Goal: Task Accomplishment & Management: Manage account settings

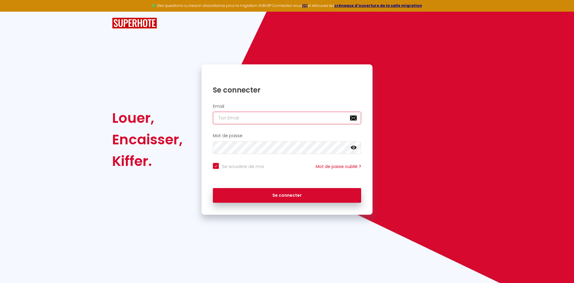
click at [240, 118] on input "email" at bounding box center [287, 118] width 148 height 13
click at [240, 117] on input "email" at bounding box center [287, 118] width 148 height 13
type input "y"
checkbox input "true"
type input "y."
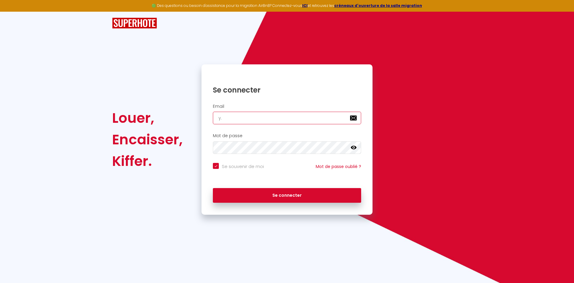
checkbox input "true"
type input "y.b"
checkbox input "true"
type input "y.br"
checkbox input "true"
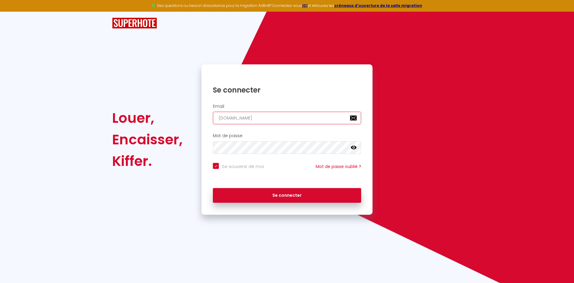
type input "y.bru"
checkbox input "true"
type input "y.brun"
checkbox input "true"
type input "y.brune"
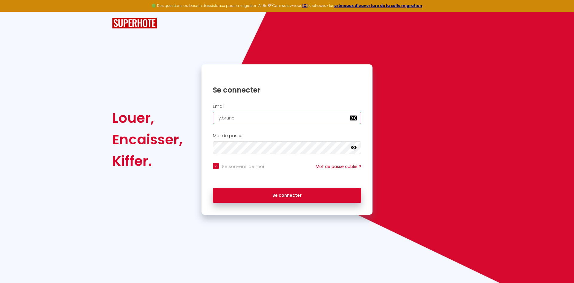
checkbox input "true"
type input "y.brunek"
checkbox input "true"
type input "y.brune"
checkbox input "true"
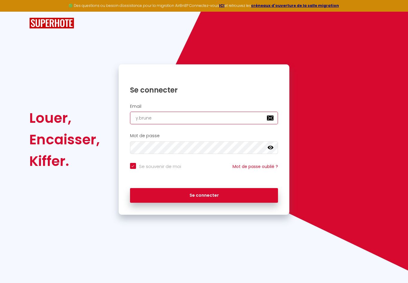
click at [236, 117] on input "y.brune" at bounding box center [204, 118] width 148 height 13
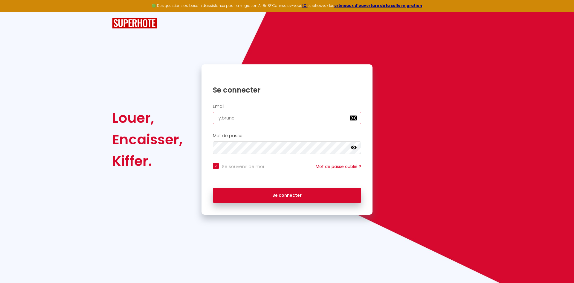
type input "y.brunel"
checkbox input "true"
type input "y.brunell"
checkbox input "true"
type input "y.brunelli"
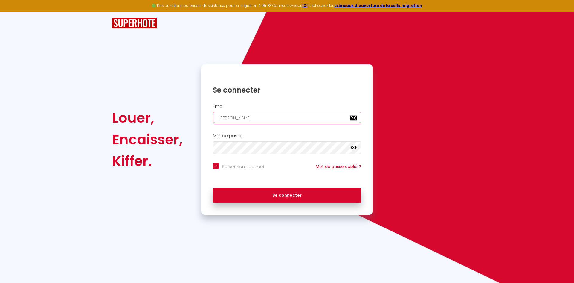
checkbox input "true"
type input "y.brunellie"
checkbox input "true"
type input "y.brunellie@"
checkbox input "true"
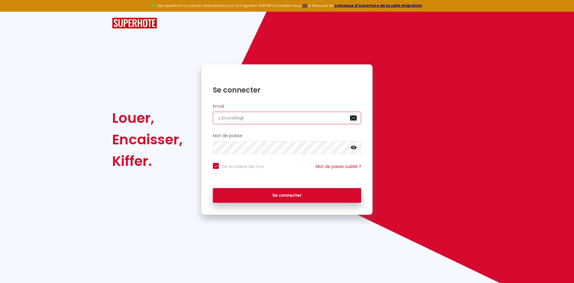
type input "y.brunellie@g"
checkbox input "true"
type input "y.brunellie@gm"
checkbox input "true"
type input "y.brunellie@gma"
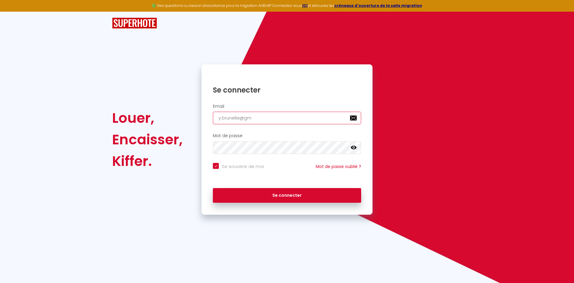
checkbox input "true"
type input "y.brunellie@gmai"
checkbox input "true"
type input "y.brunellie@gmail"
checkbox input "true"
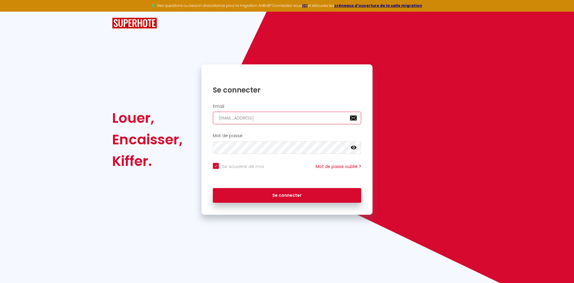
type input "y.brunellie@gmai"
checkbox input "true"
type input "y.brunellie@gma"
checkbox input "true"
type input "y.brunellie@gm"
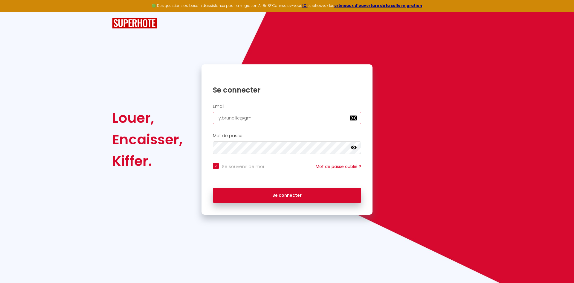
checkbox input "true"
type input "y.brunellie@g"
checkbox input "true"
type input "y.brunellie@"
checkbox input "true"
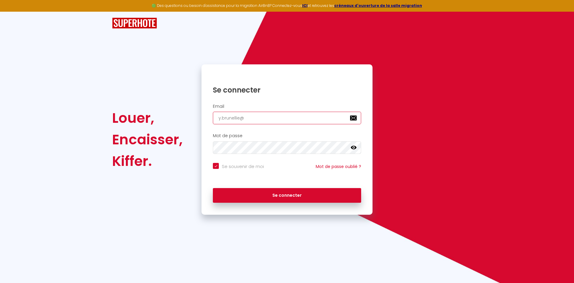
type input "y.brunellie"
checkbox input "true"
type input "y.brunelli"
checkbox input "true"
type input "y.brunell"
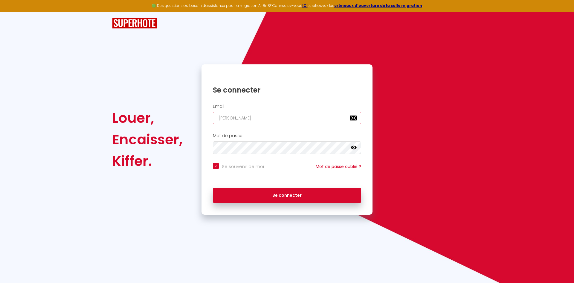
checkbox input "true"
type input "y.brunel"
checkbox input "true"
type input "y.brunell"
checkbox input "true"
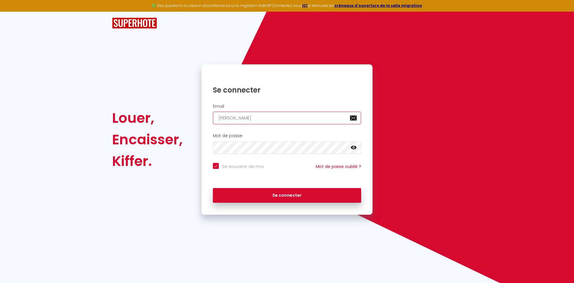
type input "y.brunelli"
checkbox input "true"
type input "y.brunellie"
checkbox input "true"
type input "y.brunellie^@"
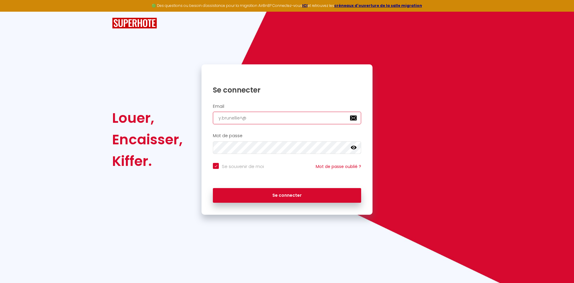
checkbox input "true"
type input "y.brunellie^"
checkbox input "true"
type input "y.brunellie"
checkbox input "true"
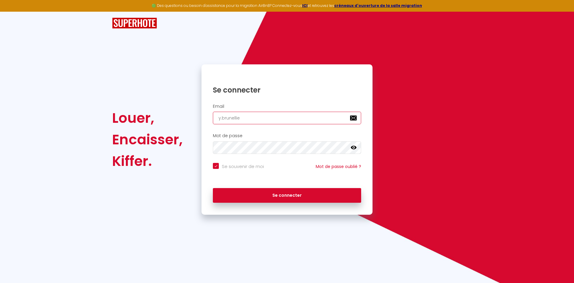
type input "y.brunellie@"
checkbox input "true"
type input "y.brunellie@g"
checkbox input "true"
type input "y.brunellie@gm"
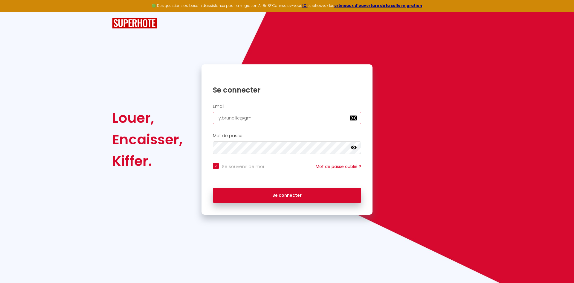
checkbox input "true"
type input "y.brunellie@gma"
checkbox input "true"
type input "y.brunellie@gmai"
checkbox input "true"
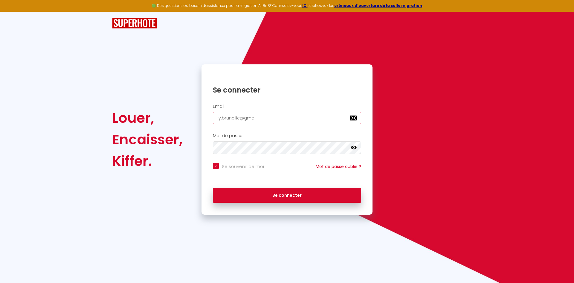
type input "y.brunellie@gmail"
checkbox input "true"
type input "y.brunellie@gmailc"
checkbox input "true"
type input "y.brunellie@gmail"
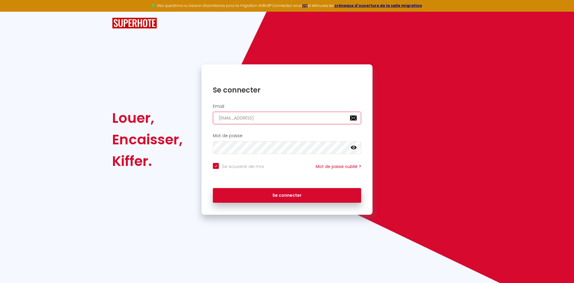
checkbox input "true"
type input "y.brunellie@gmail/"
checkbox input "true"
type input "y.brunellie@gmail/c"
checkbox input "true"
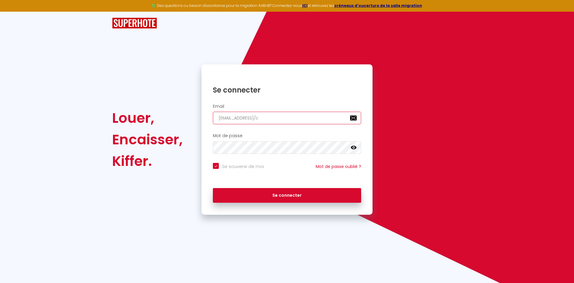
type input "y.brunellie@gmail/cp"
checkbox input "true"
type input "y.brunellie@gmail/c"
checkbox input "true"
type input "y.brunellie@gmail/"
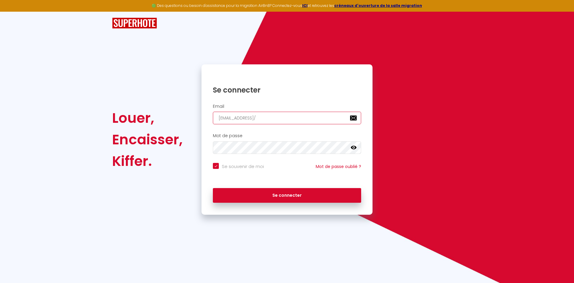
checkbox input "true"
type input "y.brunellie@gmail"
checkbox input "true"
type input "y.brunellie@gmail."
checkbox input "true"
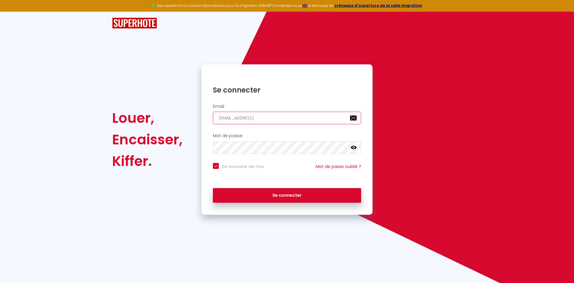
type input "y.brunellie@gmail.c"
checkbox input "true"
type input "y.brunellie@gmail.co"
checkbox input "true"
type input "[EMAIL_ADDRESS][DOMAIN_NAME]"
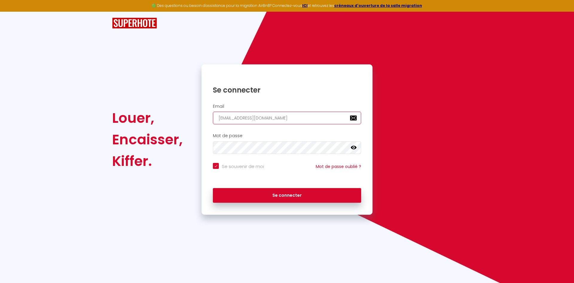
checkbox input "true"
type input "[EMAIL_ADDRESS][DOMAIN_NAME]"
click at [355, 147] on icon at bounding box center [354, 148] width 6 height 4
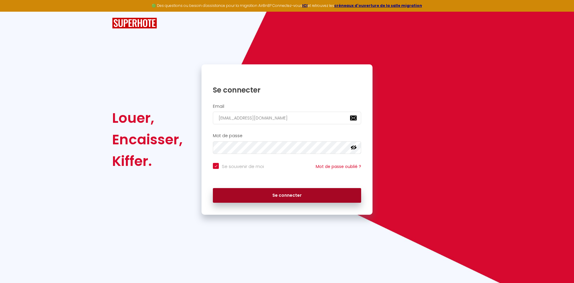
click at [290, 198] on button "Se connecter" at bounding box center [287, 195] width 148 height 15
checkbox input "true"
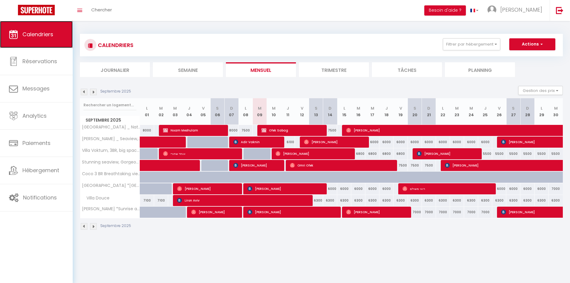
click at [42, 36] on span "Calendriers" at bounding box center [37, 34] width 31 height 7
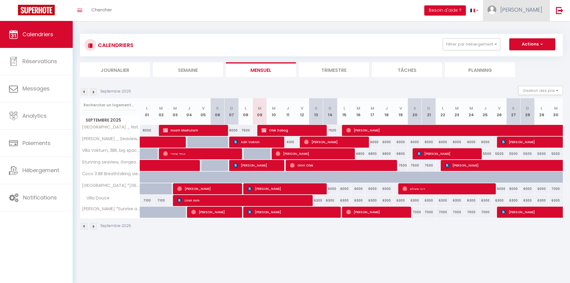
click at [543, 9] on link "[PERSON_NAME]" at bounding box center [516, 10] width 67 height 21
click at [522, 31] on link "Paramètres" at bounding box center [525, 30] width 44 height 10
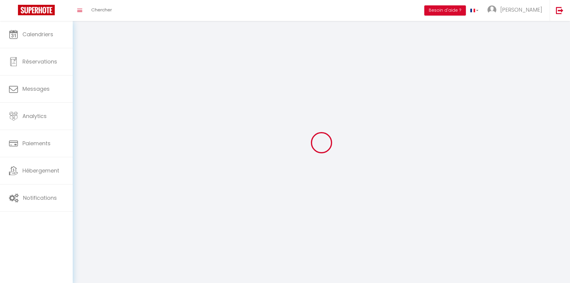
select select "fr"
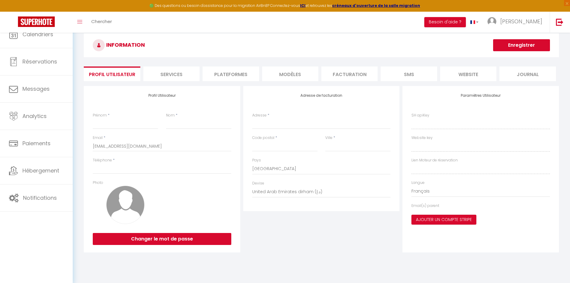
type input "[PERSON_NAME]"
type input "brunelliere"
type input "+66988381102"
type input "45 rue du port aux cerises"
type input "44240"
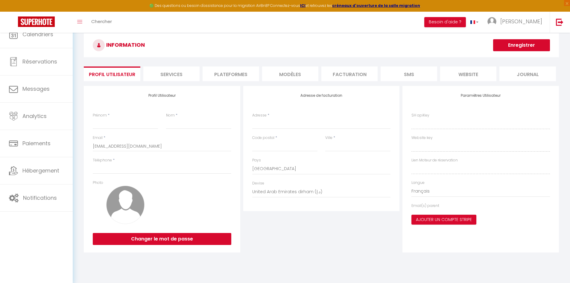
type input "la chapelle sur erdre"
select select "77"
type input "Iabtf6x6HQEYJ7Lx3audjrP7g"
type input "LDsallpYaNnKE5OUdq0I7APeQ"
type input "https://app.superhote.com/#/get-available-rentals/LDsallpYaNnKE5OUdq0I7APeQ"
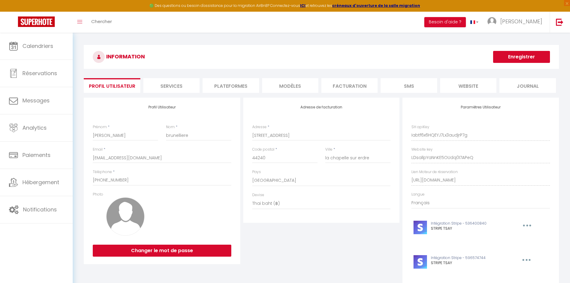
click at [239, 88] on li "Plateformes" at bounding box center [230, 85] width 56 height 15
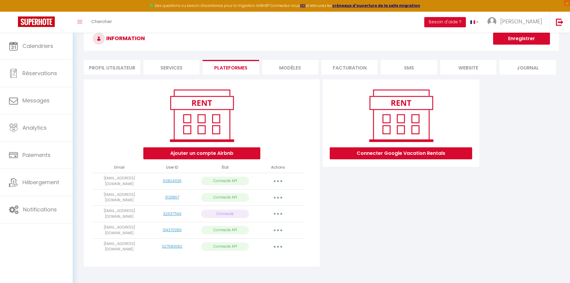
scroll to position [33, 0]
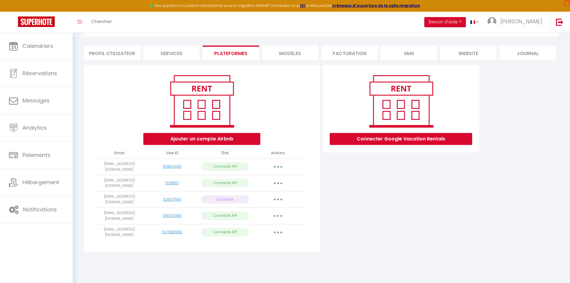
click at [275, 196] on button "button" at bounding box center [277, 199] width 17 height 10
click at [239, 210] on link "Importer les appartements" at bounding box center [251, 213] width 66 height 10
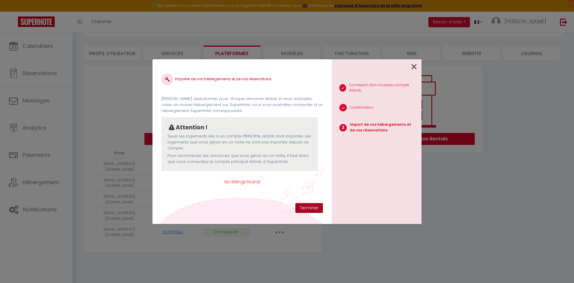
click at [305, 209] on button "Terminer" at bounding box center [310, 208] width 28 height 10
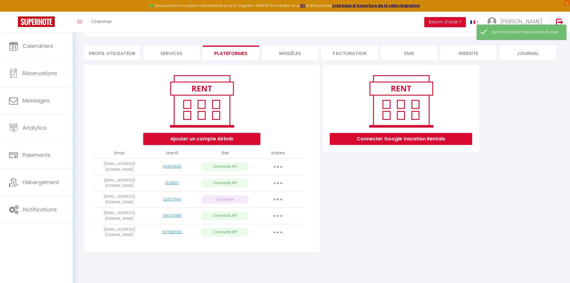
click at [185, 138] on button "Ajouter un compte Airbnb" at bounding box center [201, 139] width 117 height 12
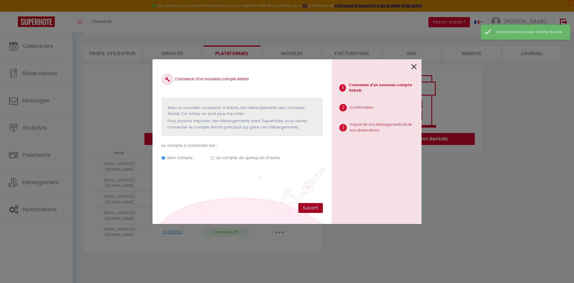
click at [313, 208] on button "Suivant" at bounding box center [311, 208] width 25 height 10
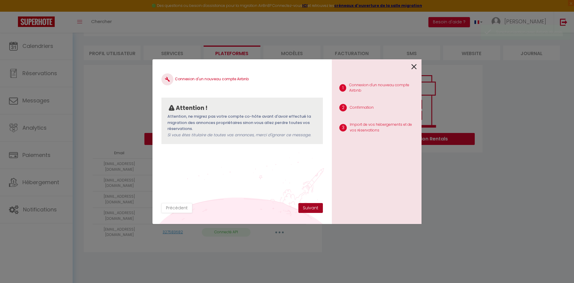
click at [307, 206] on button "Suivant" at bounding box center [311, 208] width 25 height 10
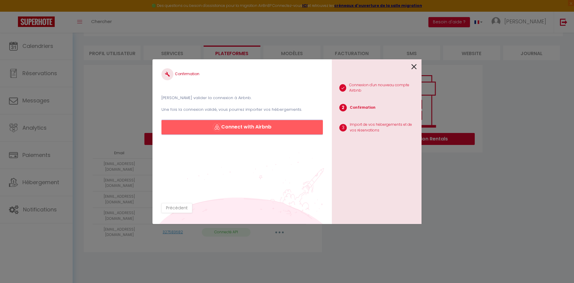
click at [256, 129] on button "Connect with Airbnb" at bounding box center [243, 127] width 162 height 14
click at [415, 67] on icon at bounding box center [414, 66] width 5 height 9
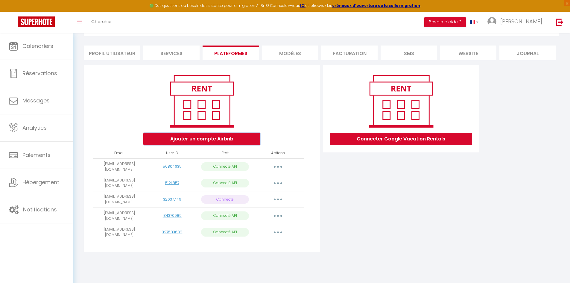
click at [219, 141] on button "Ajouter un compte Airbnb" at bounding box center [201, 139] width 117 height 12
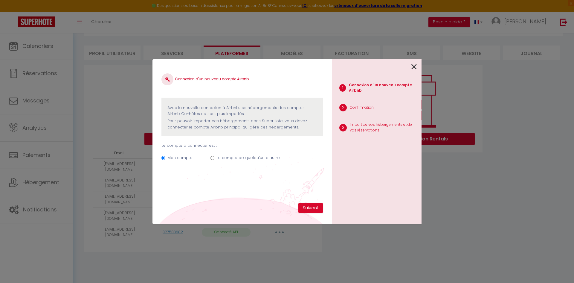
click at [219, 158] on label "Le compte de quelqu'un d'autre" at bounding box center [248, 158] width 63 height 6
click at [214, 158] on input "Le compte de quelqu'un d'autre" at bounding box center [213, 158] width 4 height 4
radio input "true"
radio input "false"
click at [414, 65] on icon at bounding box center [414, 66] width 5 height 9
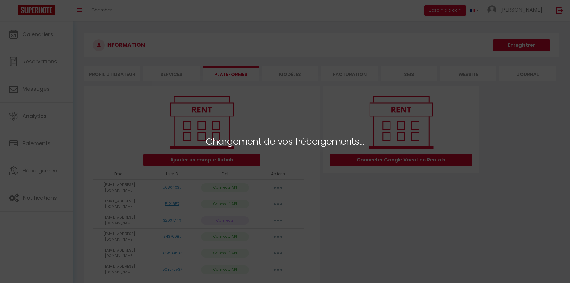
select select "28751"
select select "30119"
select select "52857"
select select "61373"
select select "35018"
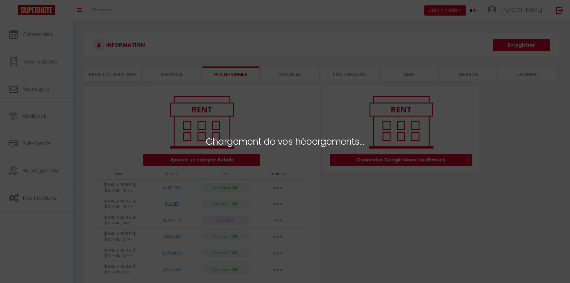
select select "47248"
select select
select select "29820"
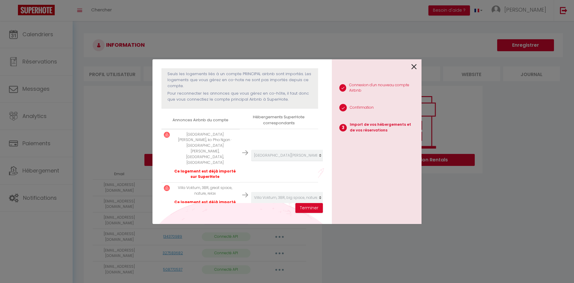
scroll to position [39, 0]
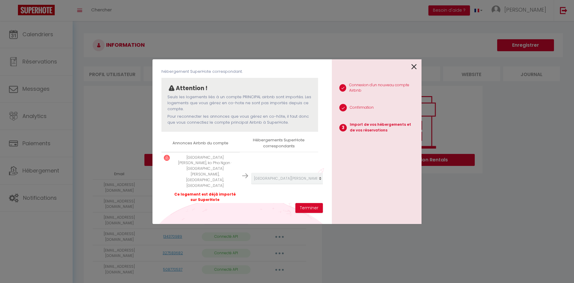
click at [412, 67] on icon at bounding box center [414, 66] width 5 height 9
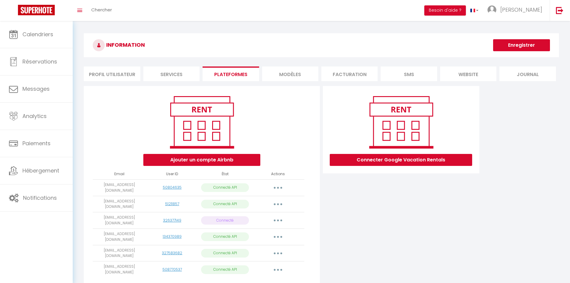
click at [279, 216] on button "button" at bounding box center [277, 220] width 17 height 10
click at [260, 231] on link "Importer les appartements" at bounding box center [251, 234] width 66 height 10
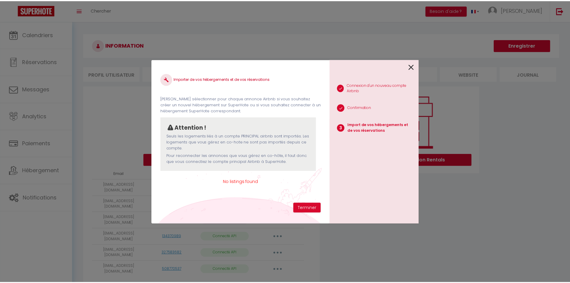
scroll to position [0, 0]
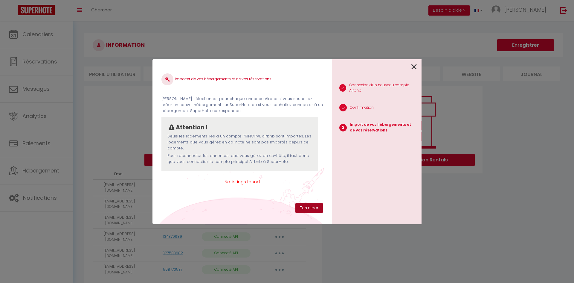
click at [308, 208] on button "Terminer" at bounding box center [310, 208] width 28 height 10
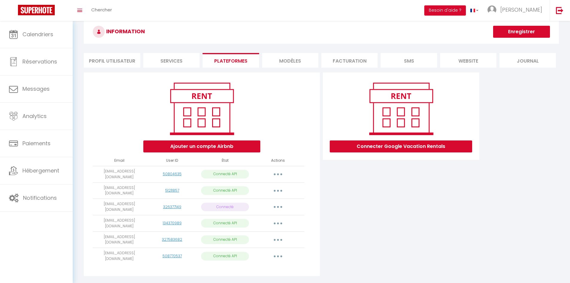
scroll to position [21, 0]
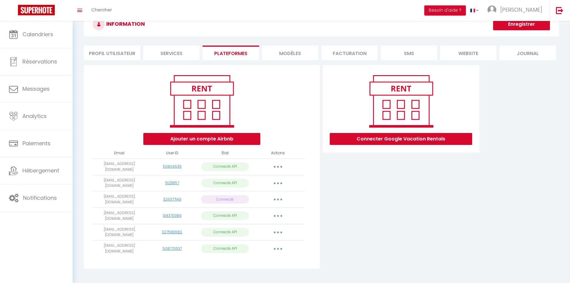
click at [278, 243] on button "button" at bounding box center [277, 248] width 17 height 10
click at [245, 257] on link "Importer les appartements" at bounding box center [251, 262] width 66 height 10
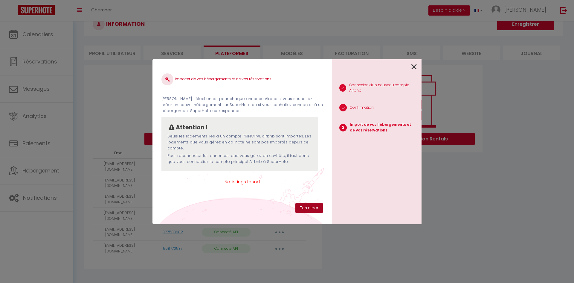
click at [301, 210] on button "Terminer" at bounding box center [310, 208] width 28 height 10
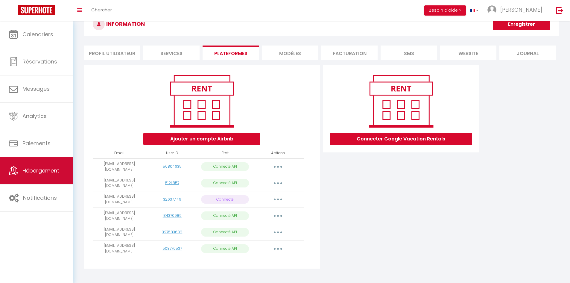
click at [30, 171] on span "Hébergement" at bounding box center [40, 170] width 37 height 7
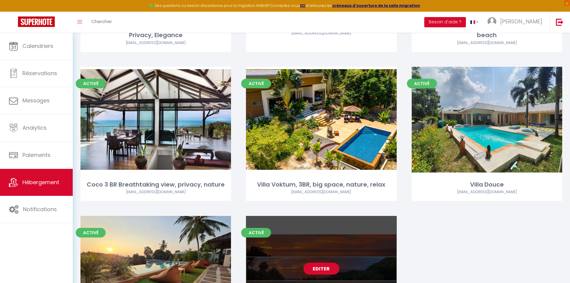
scroll to position [179, 0]
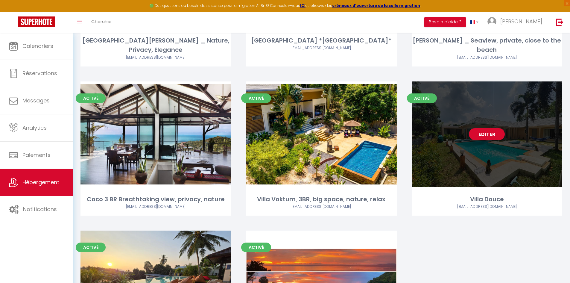
click at [480, 128] on link "Editer" at bounding box center [487, 134] width 36 height 12
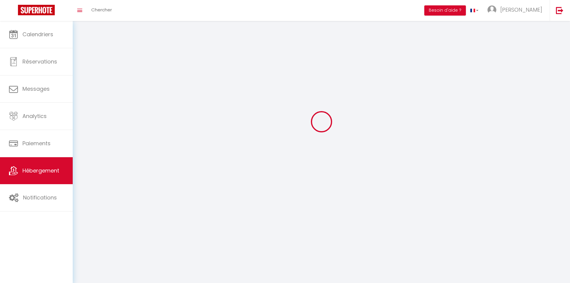
select select "1"
select select
select select "28"
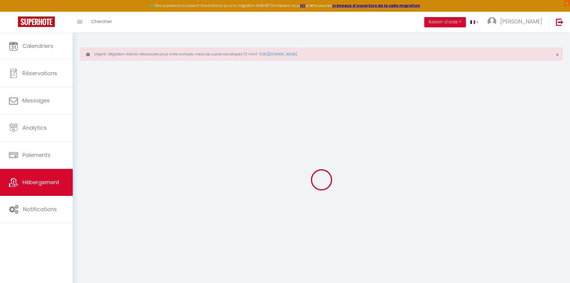
select select
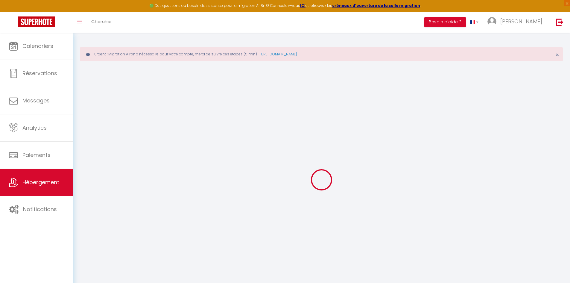
select select
checkbox input "false"
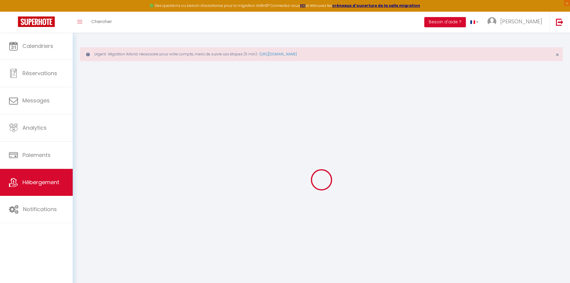
select select
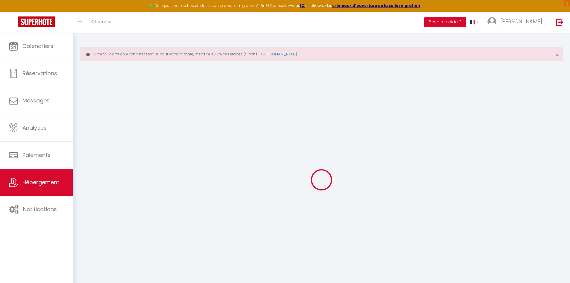
select select
checkbox input "false"
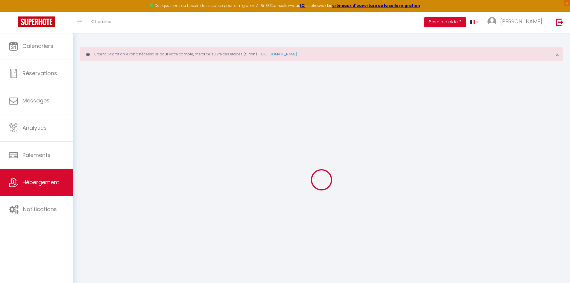
checkbox input "false"
select select
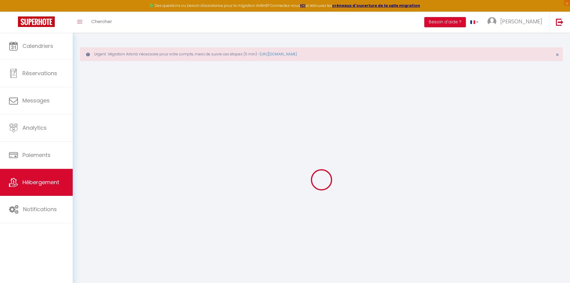
select select
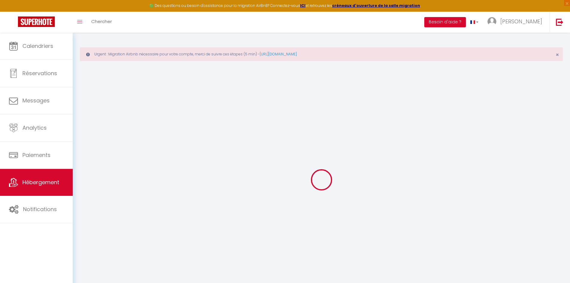
checkbox input "false"
select select
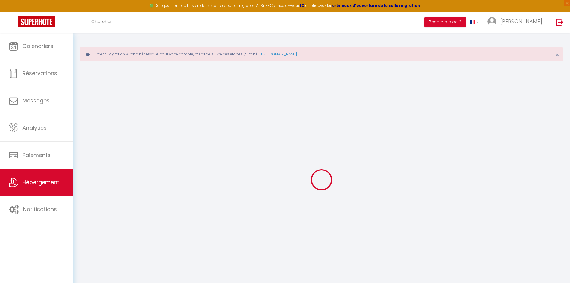
select select
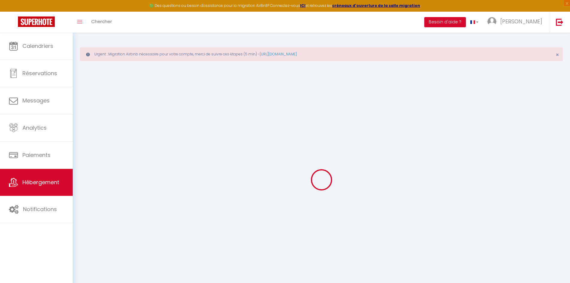
select select
checkbox input "false"
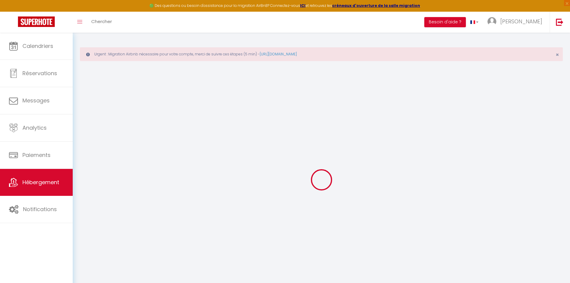
checkbox input "false"
select select
type input "Villa Douce"
type input "Villa"
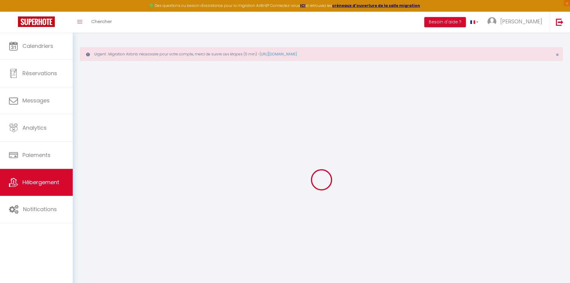
type input "Douce"
type input "201/1 Moo 1"
type input "84280"
select select "houses"
select select "8"
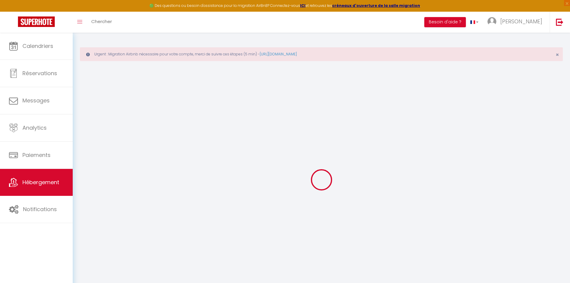
select select "4"
type input "12000"
select select
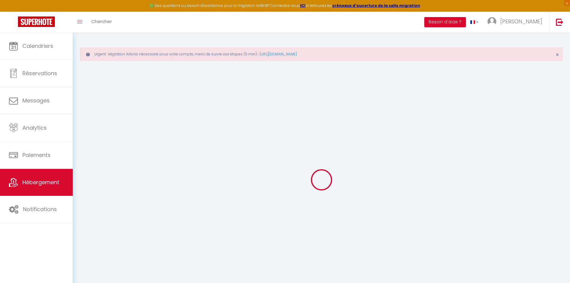
select select
type input "Thong Sala"
type input "84280"
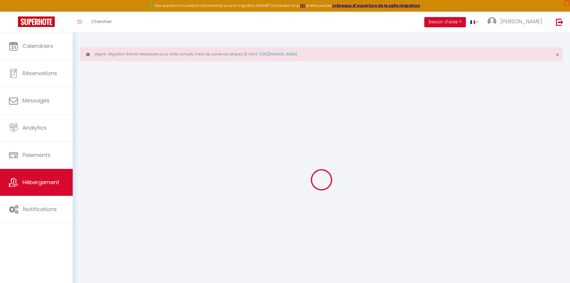
type input "Ko Pha-ngan"
select select "213"
type input "seashinephangan@gmail.com"
select select "5746"
checkbox input "false"
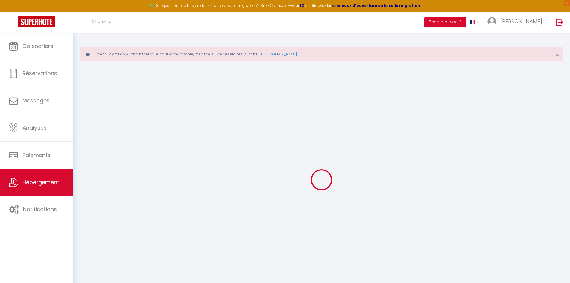
checkbox input "false"
select select "77"
type input "0"
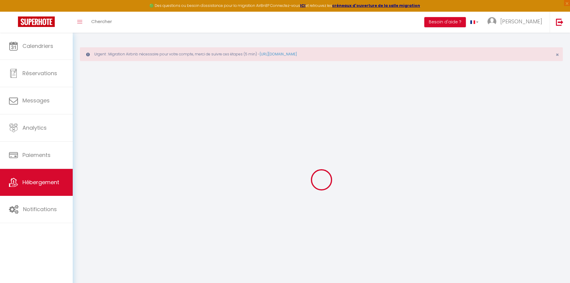
type input "0"
select select
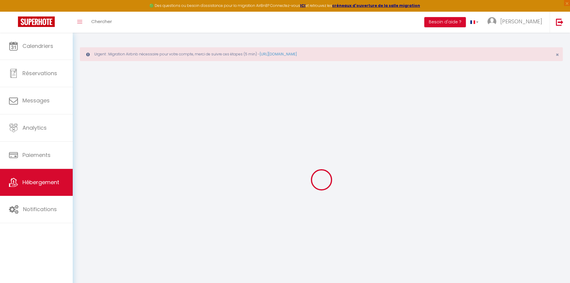
select select
checkbox input "false"
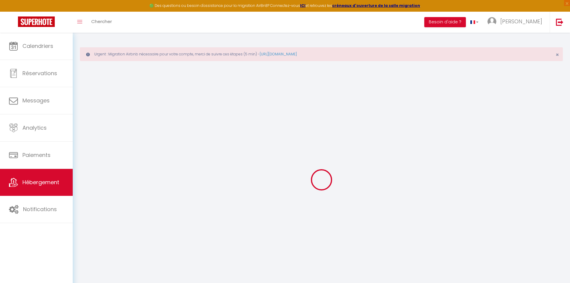
checkbox input "false"
select select
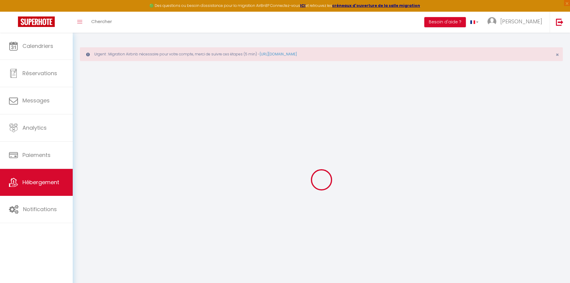
select select
checkbox input "false"
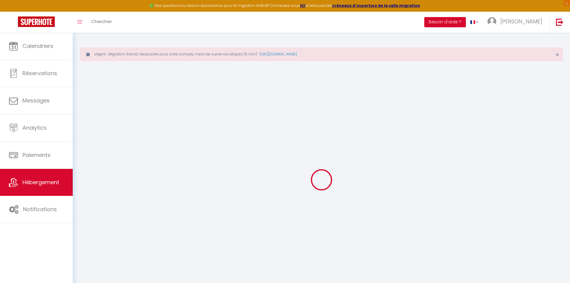
checkbox input "false"
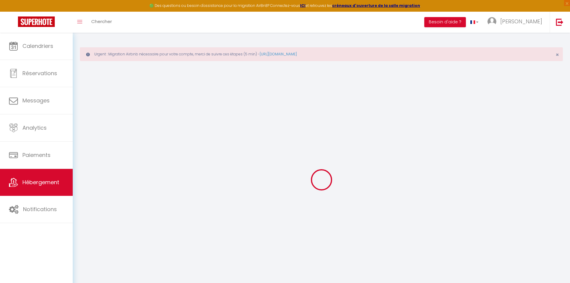
select select "15:00"
select select "21:00"
select select "10:00"
select select "30"
select select "120"
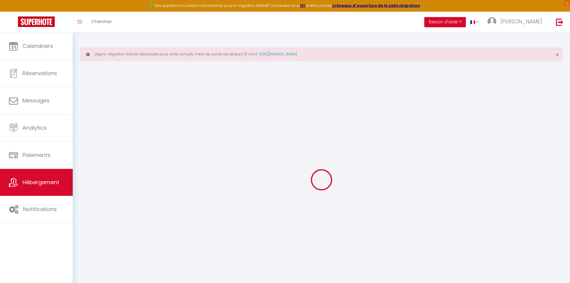
checkbox input "false"
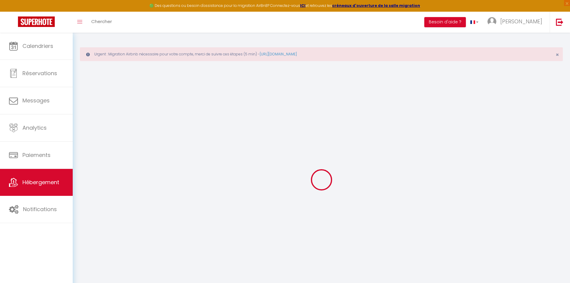
checkbox input "false"
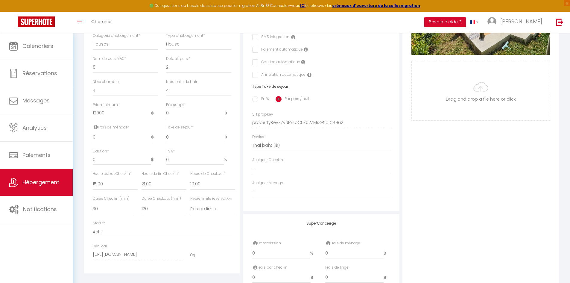
scroll to position [239, 0]
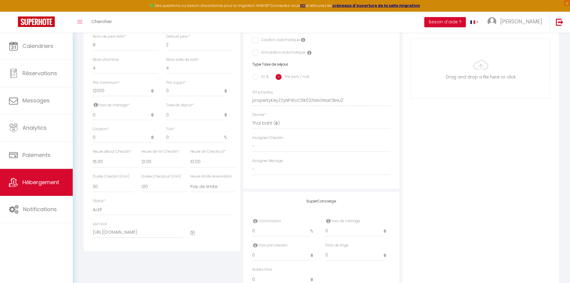
checkbox input "false"
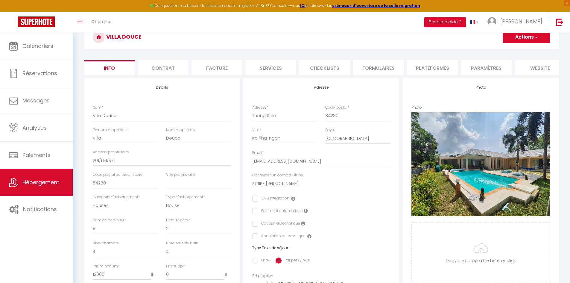
scroll to position [35, 0]
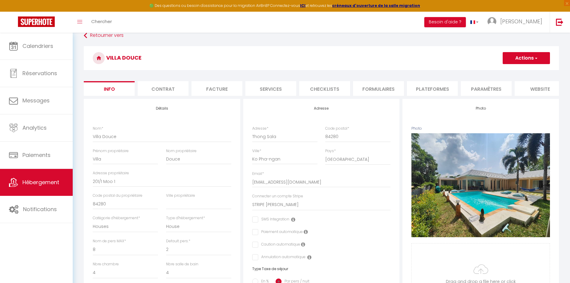
click at [476, 91] on li "Paramètres" at bounding box center [486, 88] width 51 height 15
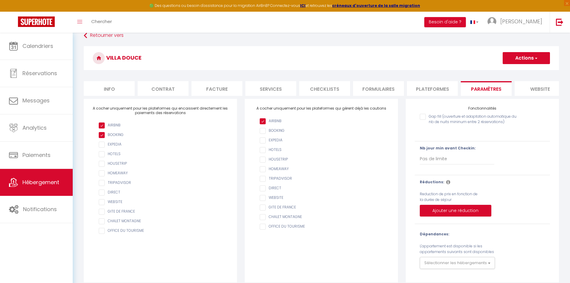
click at [438, 89] on li "Plateformes" at bounding box center [432, 88] width 51 height 15
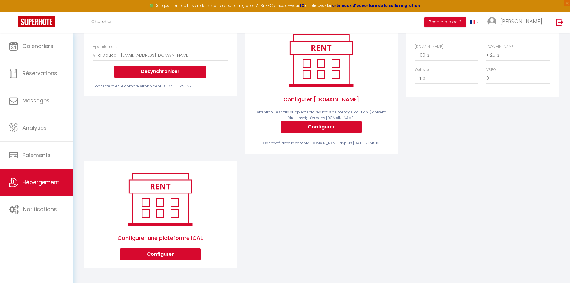
scroll to position [7, 0]
